Goal: Check status: Check status

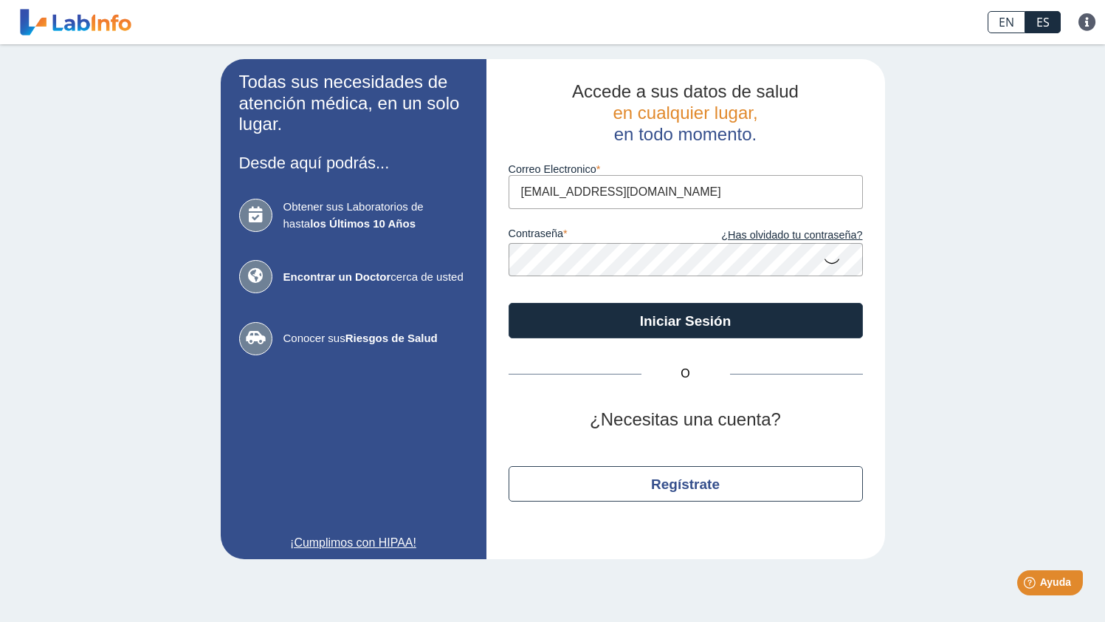
type input "[EMAIL_ADDRESS][DOMAIN_NAME]"
click at [595, 167] on div "Todas sus necesidades de atención médica, en un solo lugar. Desde aquí podrás..…" at bounding box center [552, 308] width 1105 height 529
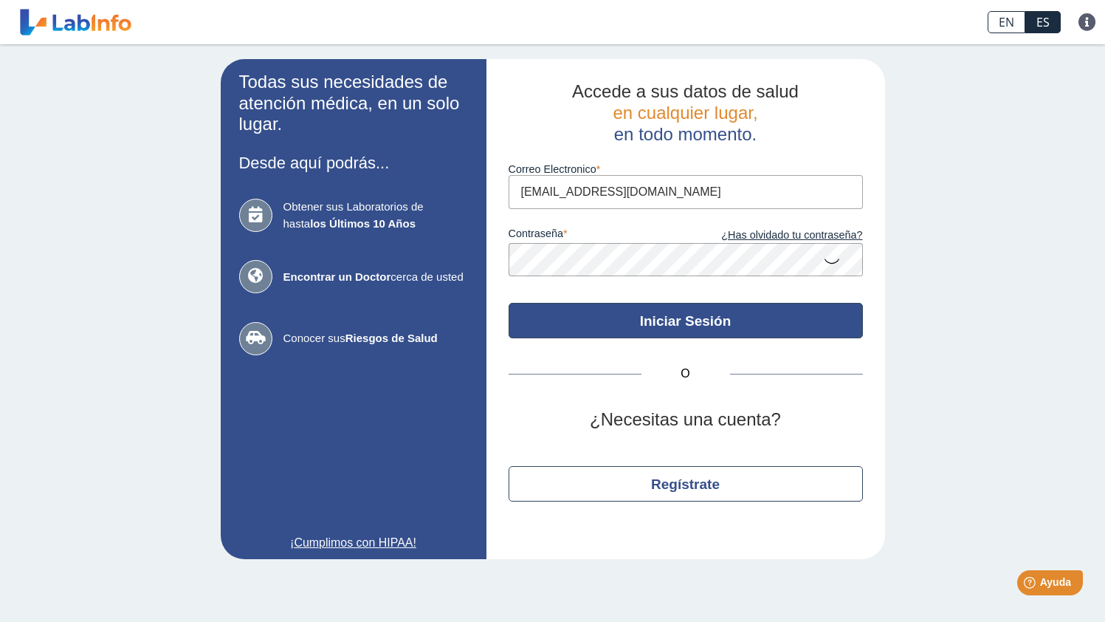
click at [595, 327] on button "Iniciar Sesión" at bounding box center [686, 320] width 354 height 35
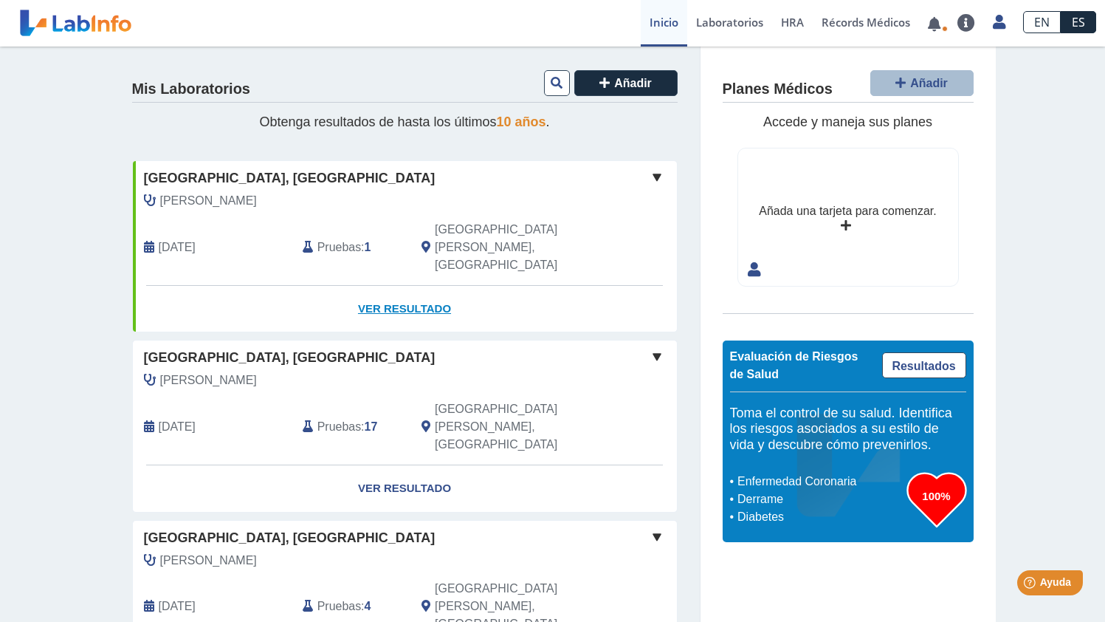
click at [369, 286] on link "Ver Resultado" at bounding box center [405, 309] width 544 height 47
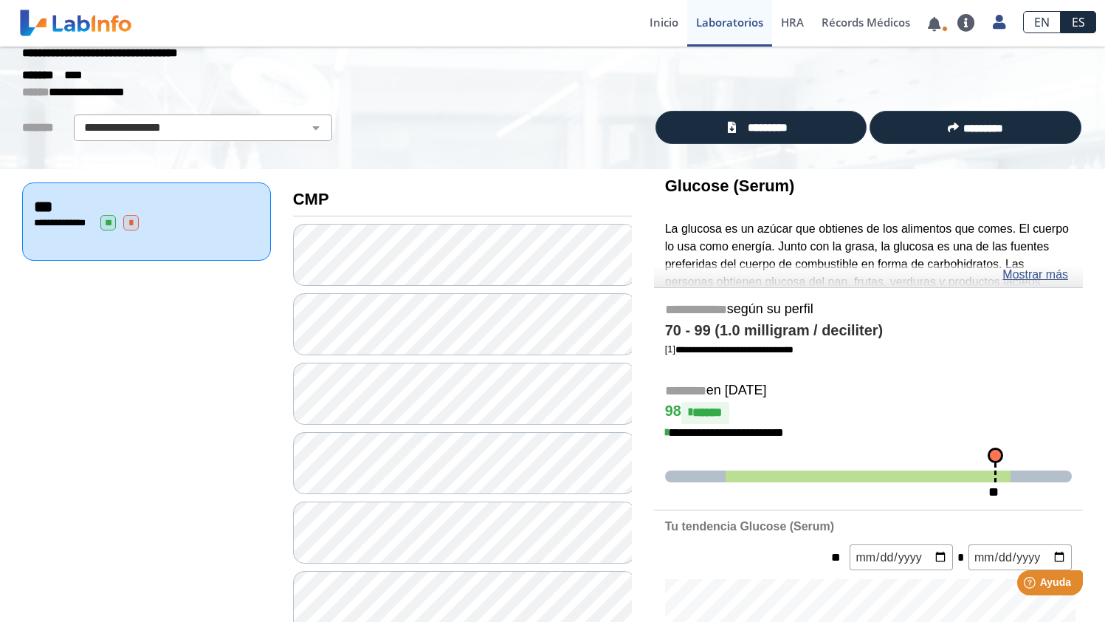
scroll to position [47, 0]
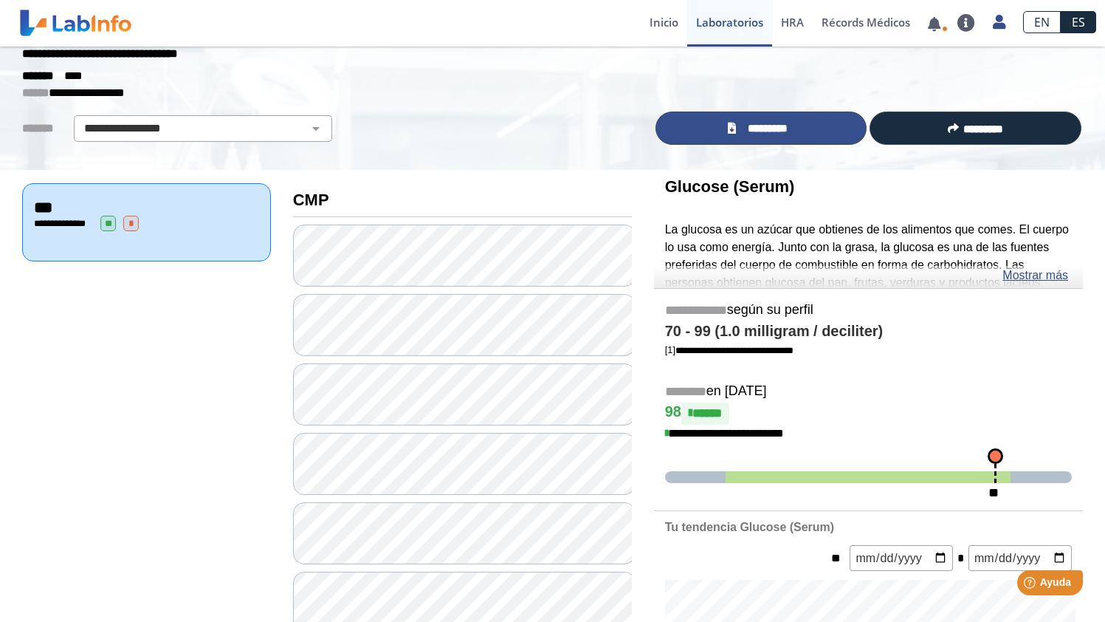
click at [595, 129] on span "*********" at bounding box center [768, 128] width 55 height 16
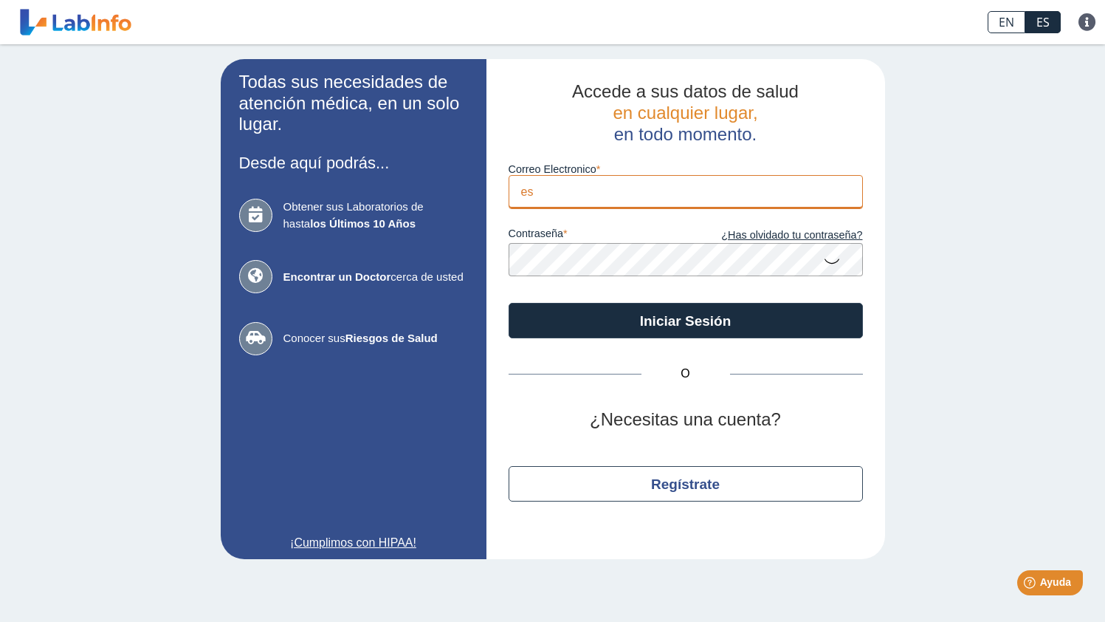
type input "e"
type input "E"
type input "[EMAIL_ADDRESS][DOMAIN_NAME]"
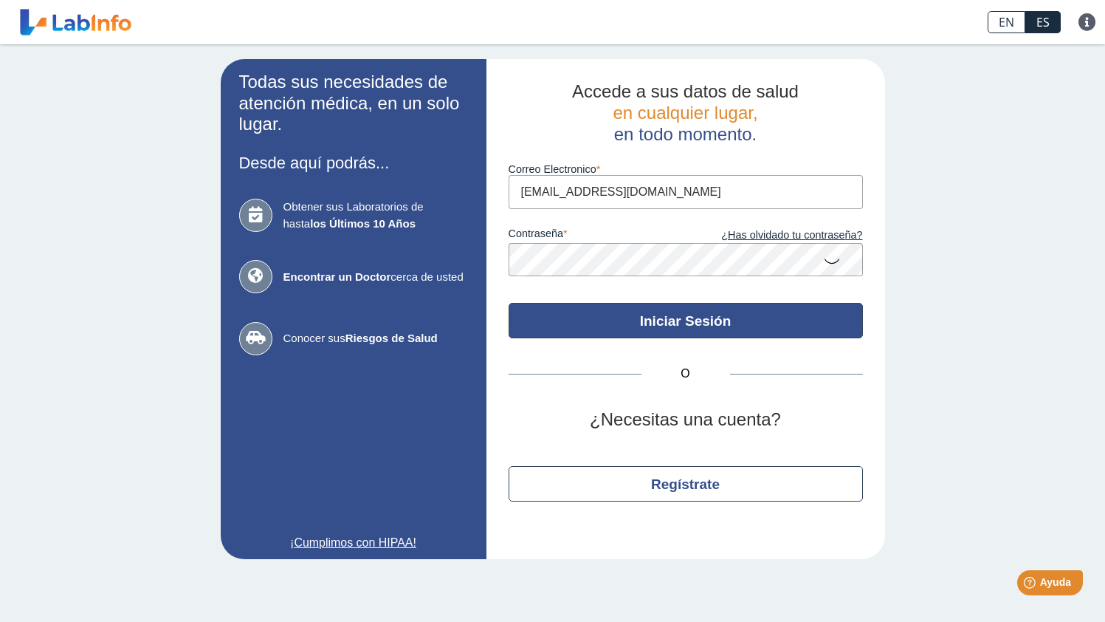
click at [716, 315] on button "Iniciar Sesión" at bounding box center [686, 320] width 354 height 35
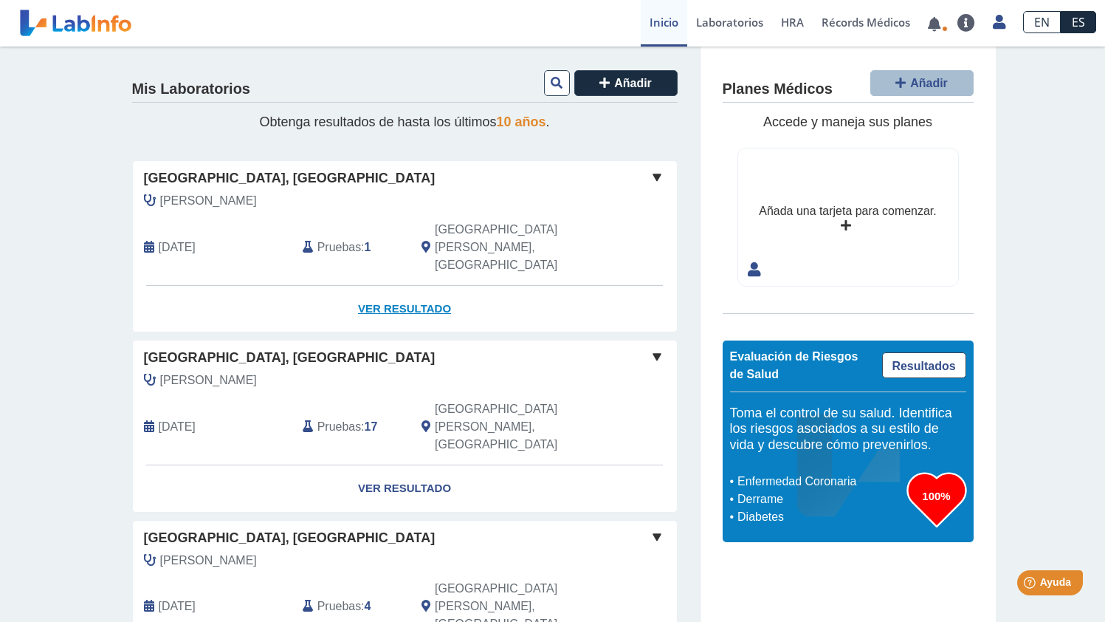
click at [399, 286] on link "Ver Resultado" at bounding box center [405, 309] width 544 height 47
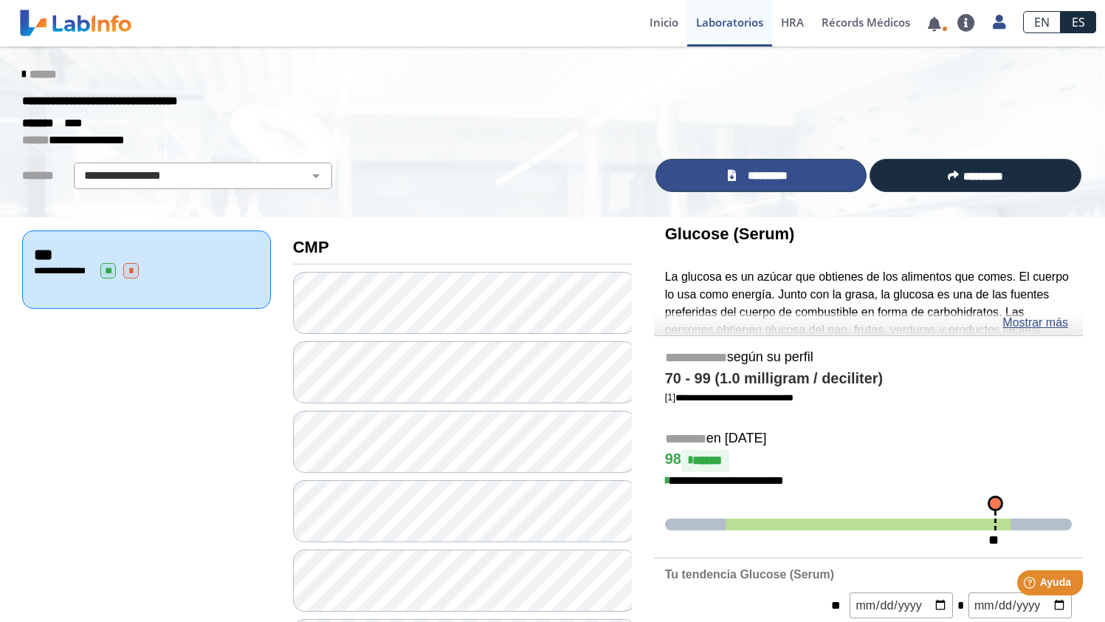
click at [799, 170] on link "*********" at bounding box center [762, 175] width 212 height 33
